Goal: Task Accomplishment & Management: Complete application form

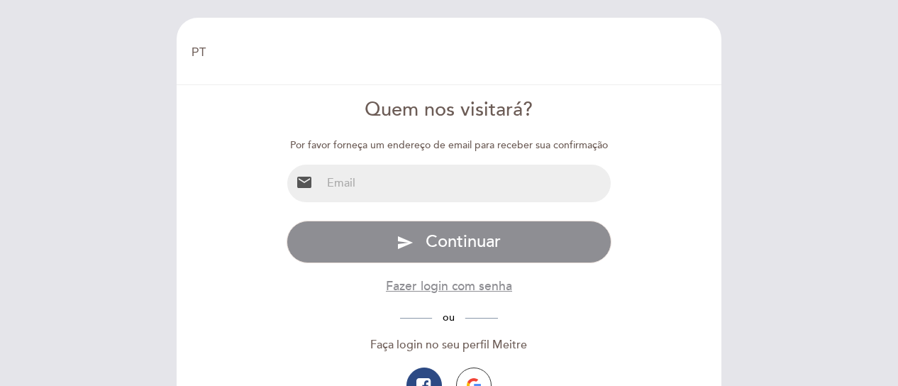
select select "pt"
click at [446, 181] on input "email" at bounding box center [466, 184] width 290 height 38
type input "[EMAIL_ADDRESS][DOMAIN_NAME]"
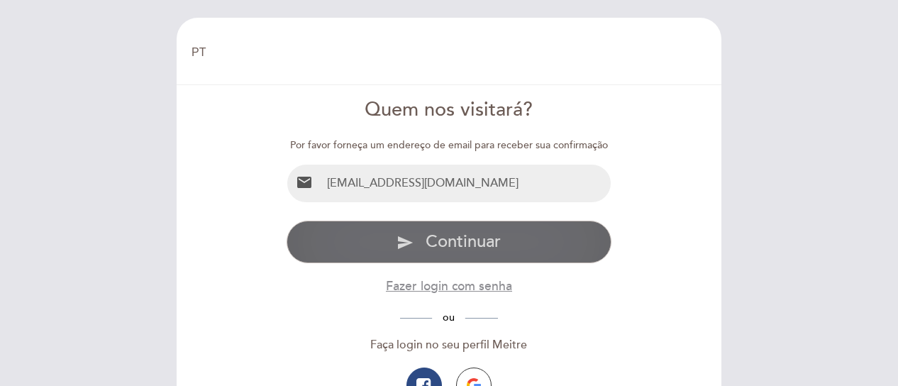
click at [471, 241] on span "Continuar" at bounding box center [463, 241] width 75 height 21
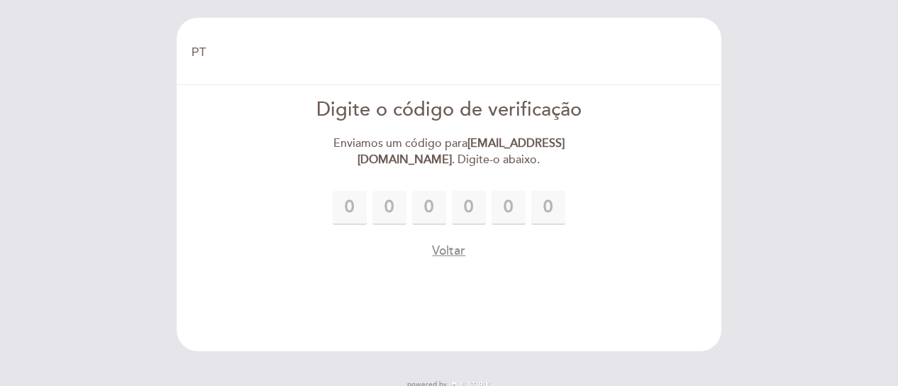
type input "4"
type input "8"
type input "3"
type input "1"
type input "3"
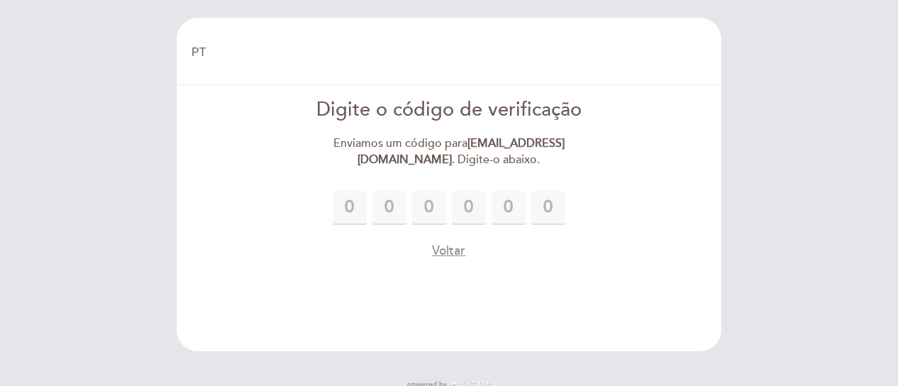
type input "2"
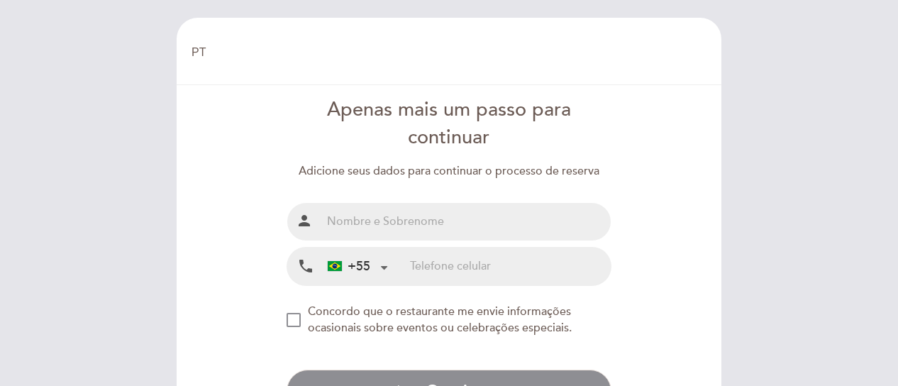
click at [467, 226] on input "text" at bounding box center [466, 222] width 290 height 38
type input "[PERSON_NAME]"
click at [456, 263] on input "tel" at bounding box center [510, 267] width 201 height 38
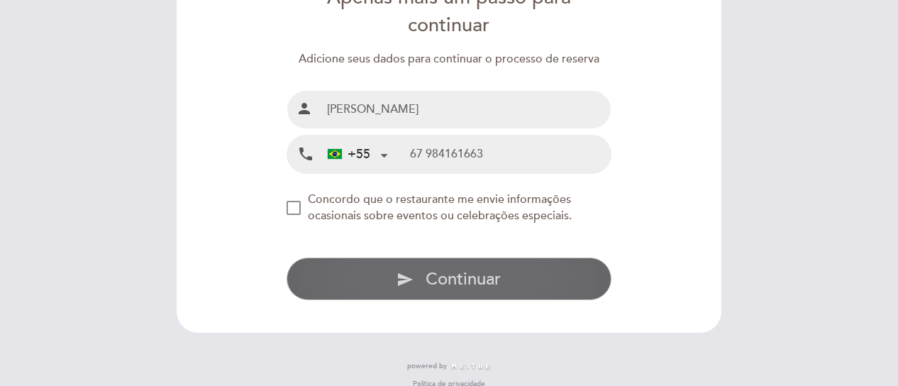
scroll to position [128, 0]
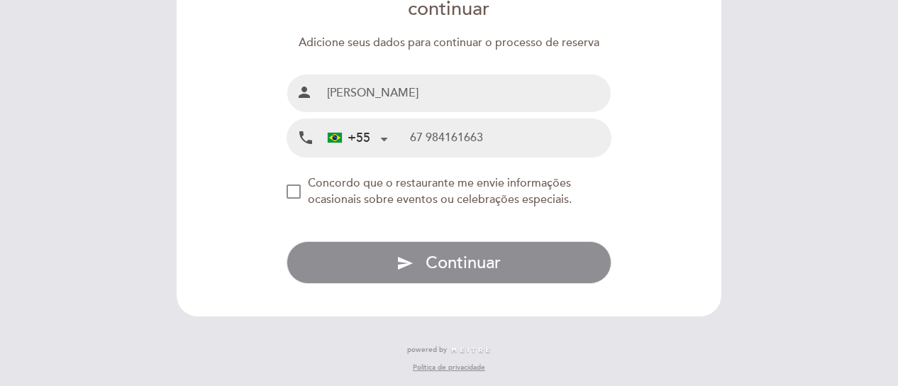
type input "67 984161663"
click at [294, 189] on div "NEW_MODAL_AGREE_RESTAURANT_SEND_OCCASIONAL_INFO" at bounding box center [294, 192] width 14 height 14
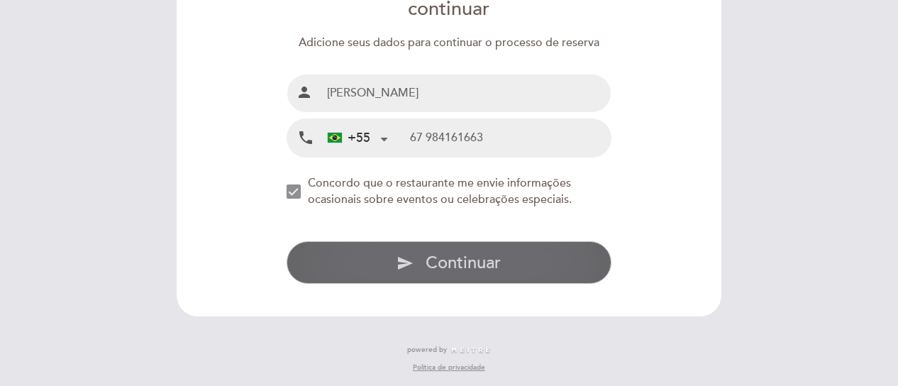
click at [477, 255] on span "Continuar" at bounding box center [463, 263] width 75 height 21
